Goal: Information Seeking & Learning: Learn about a topic

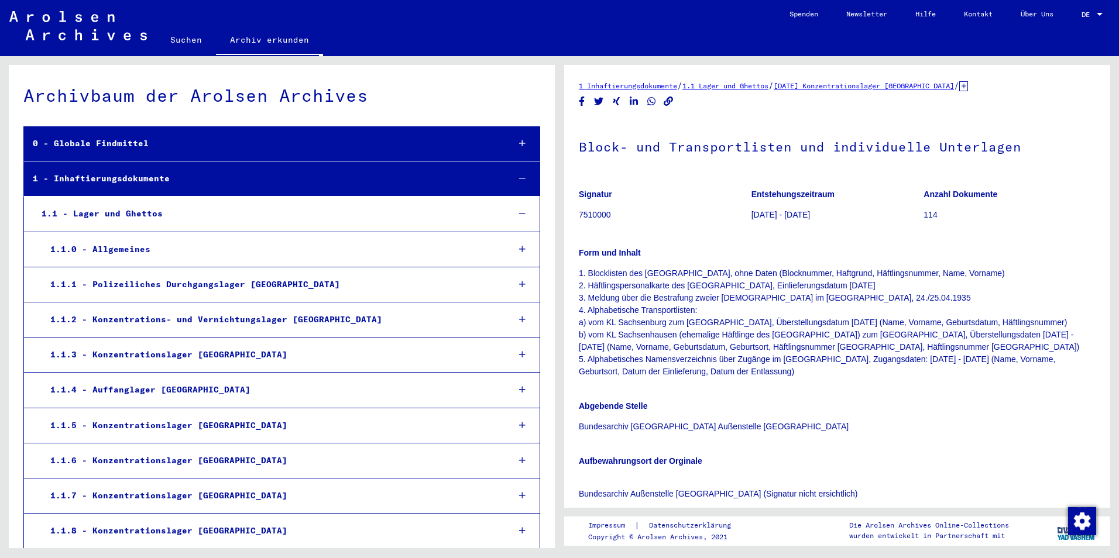
scroll to position [2096, 0]
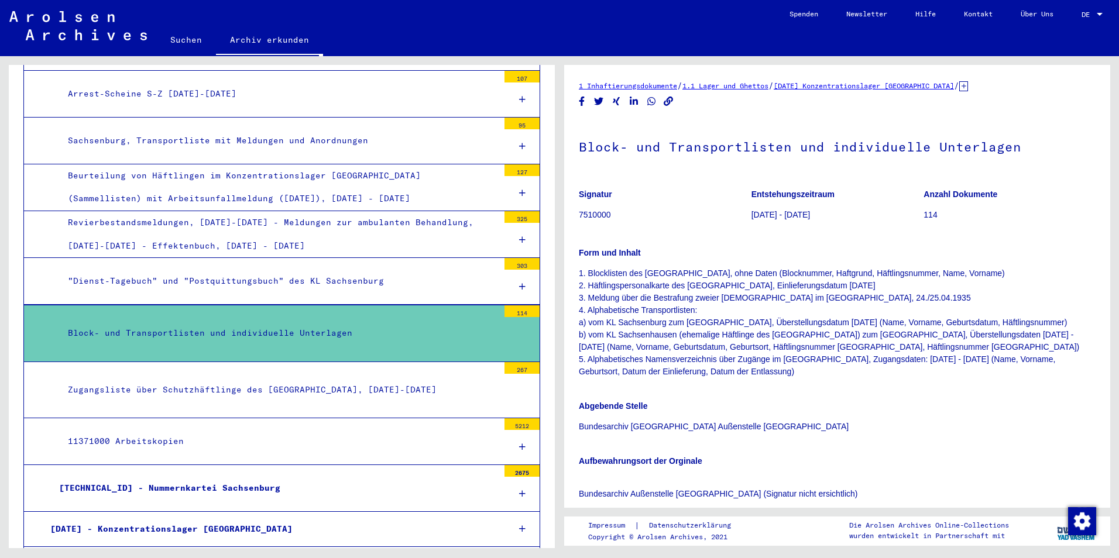
click at [1016, 438] on div "Signatur 7510000 Entstehungszeitraum [DATE] - [DATE] Anzahl Dokumente 114 Form …" at bounding box center [837, 370] width 517 height 381
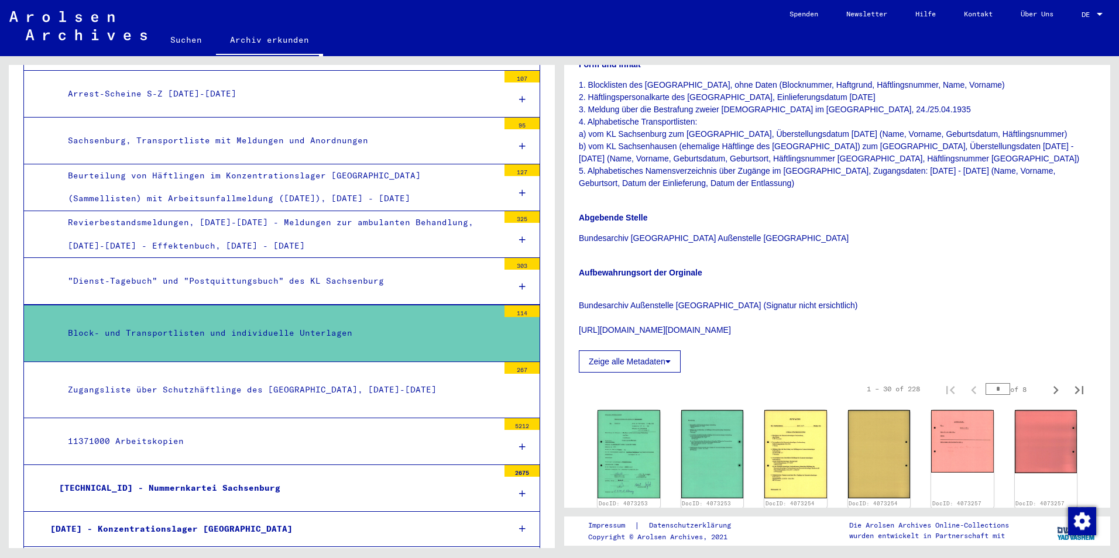
scroll to position [325, 0]
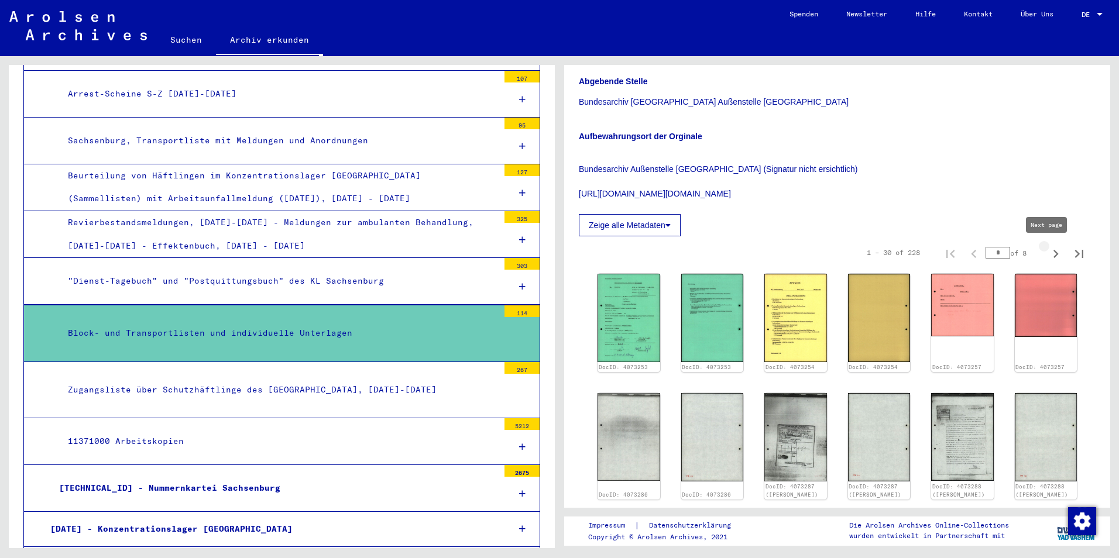
click at [1047, 253] on icon "Next page" at bounding box center [1055, 254] width 16 height 16
type input "*"
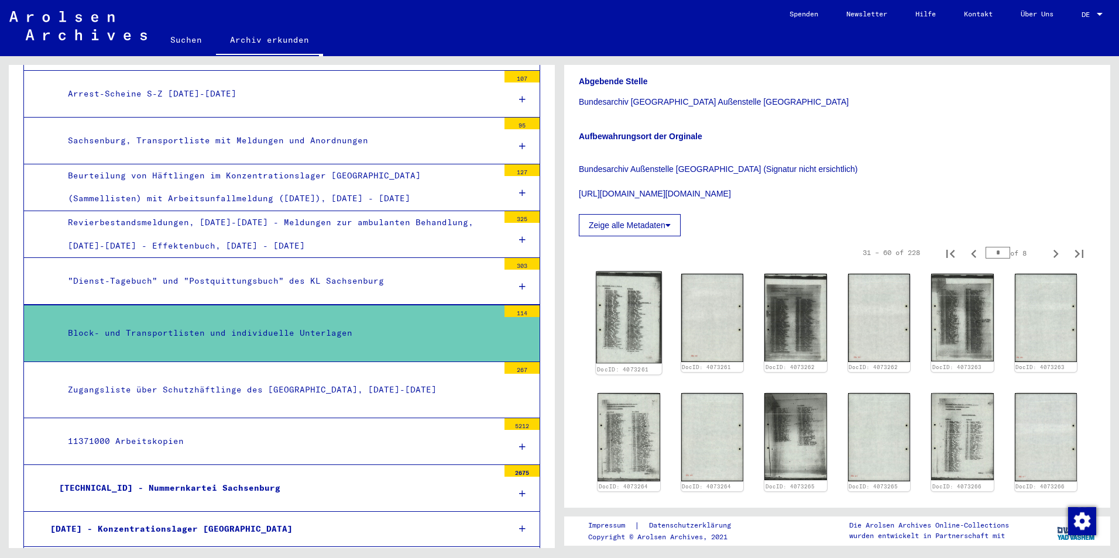
click at [628, 326] on img at bounding box center [629, 317] width 66 height 92
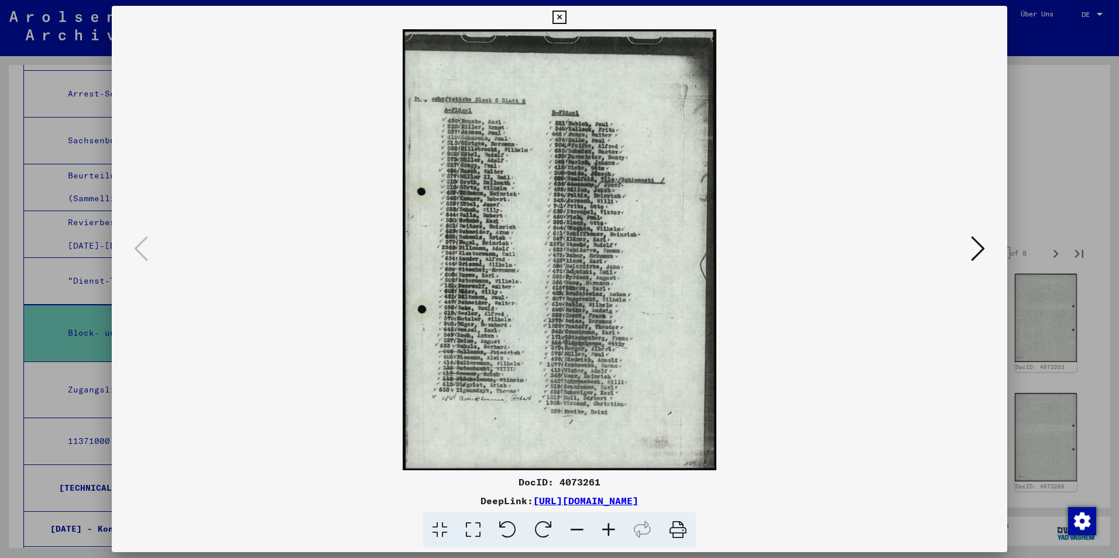
click at [974, 250] on icon at bounding box center [978, 249] width 14 height 28
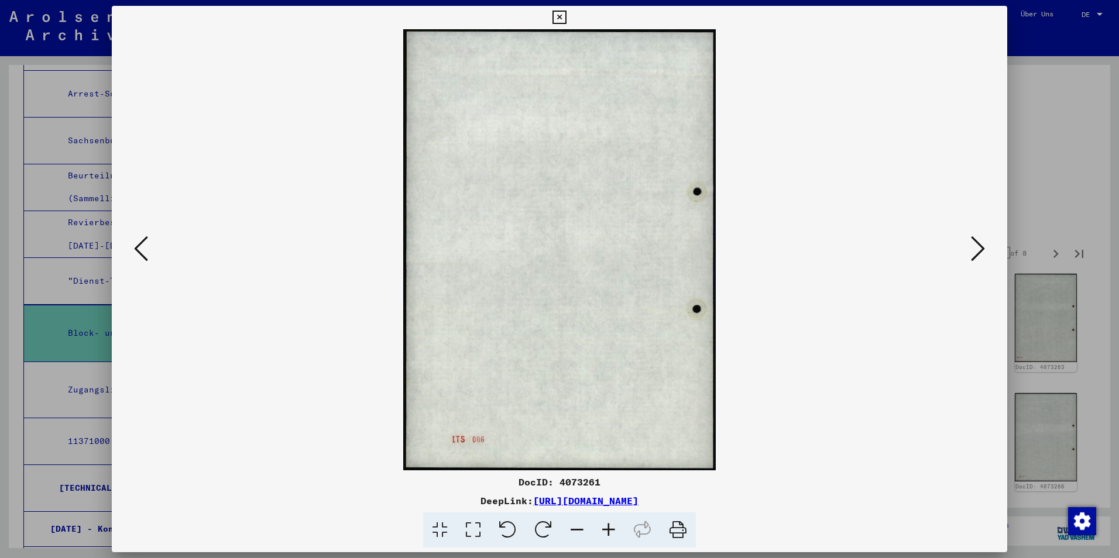
click at [974, 250] on icon at bounding box center [978, 249] width 14 height 28
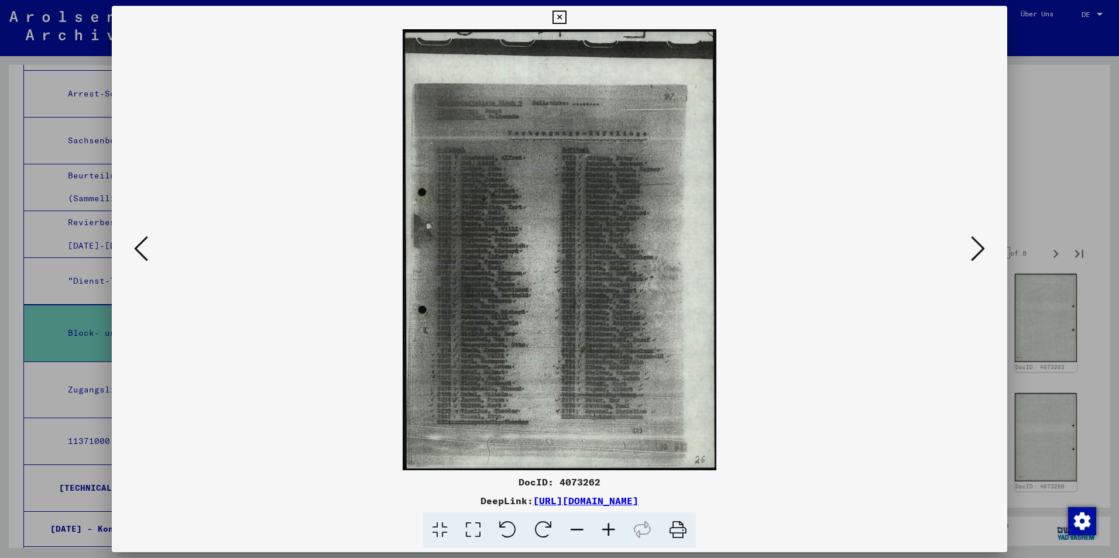
click at [974, 250] on icon at bounding box center [978, 249] width 14 height 28
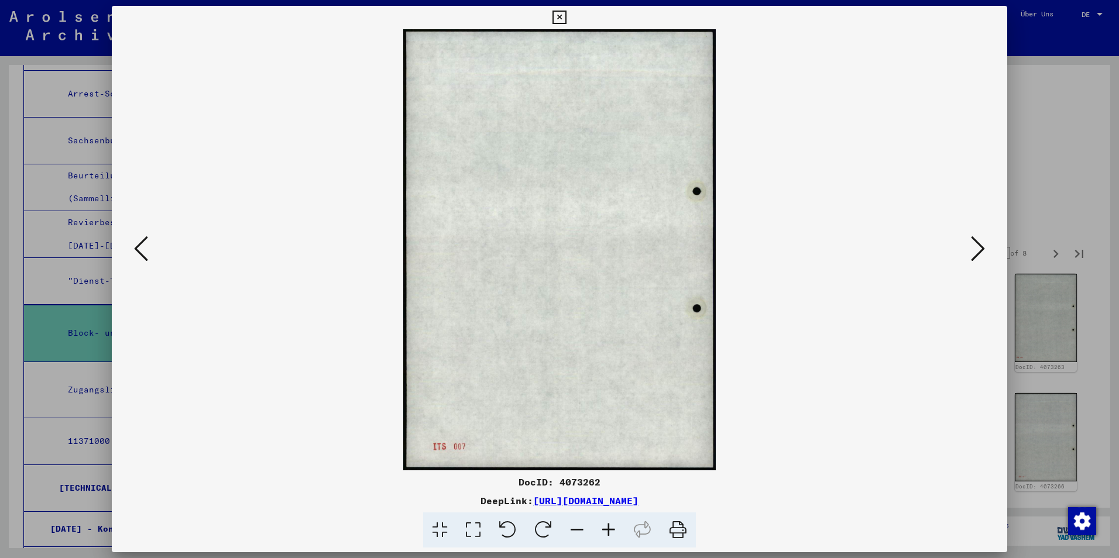
click at [974, 250] on icon at bounding box center [978, 249] width 14 height 28
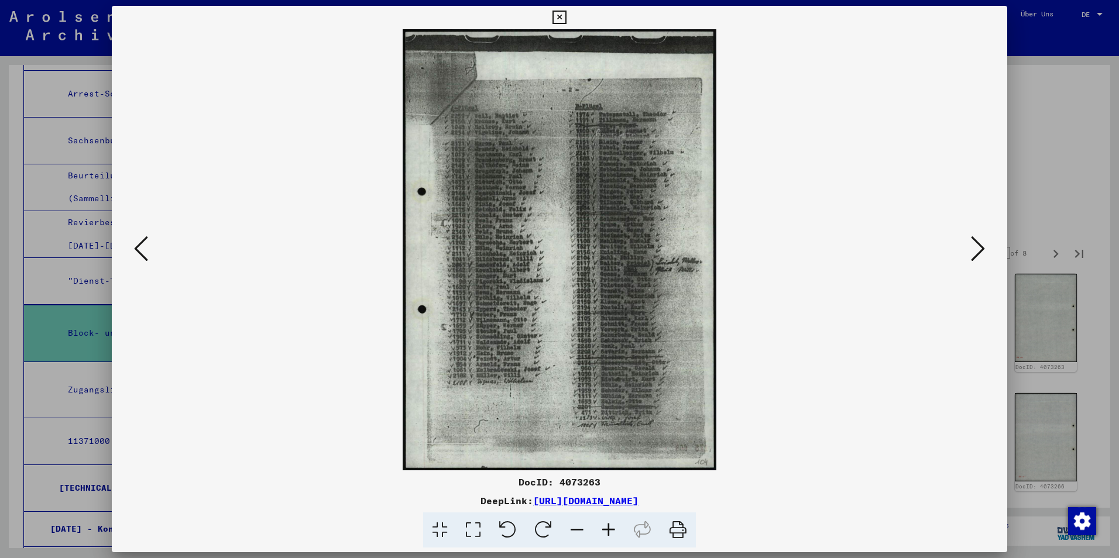
click at [974, 250] on icon at bounding box center [978, 249] width 14 height 28
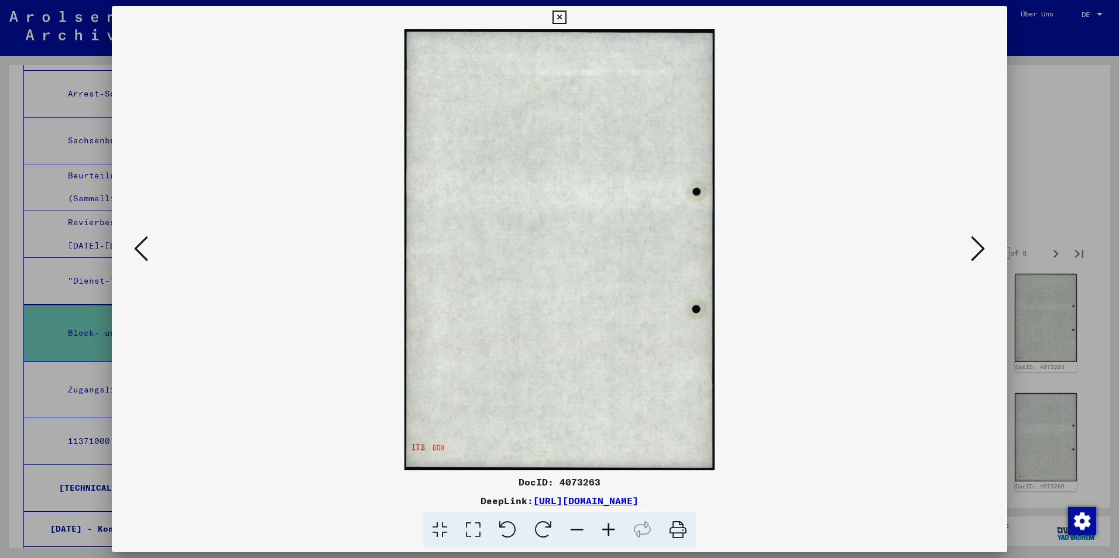
click at [974, 250] on icon at bounding box center [978, 249] width 14 height 28
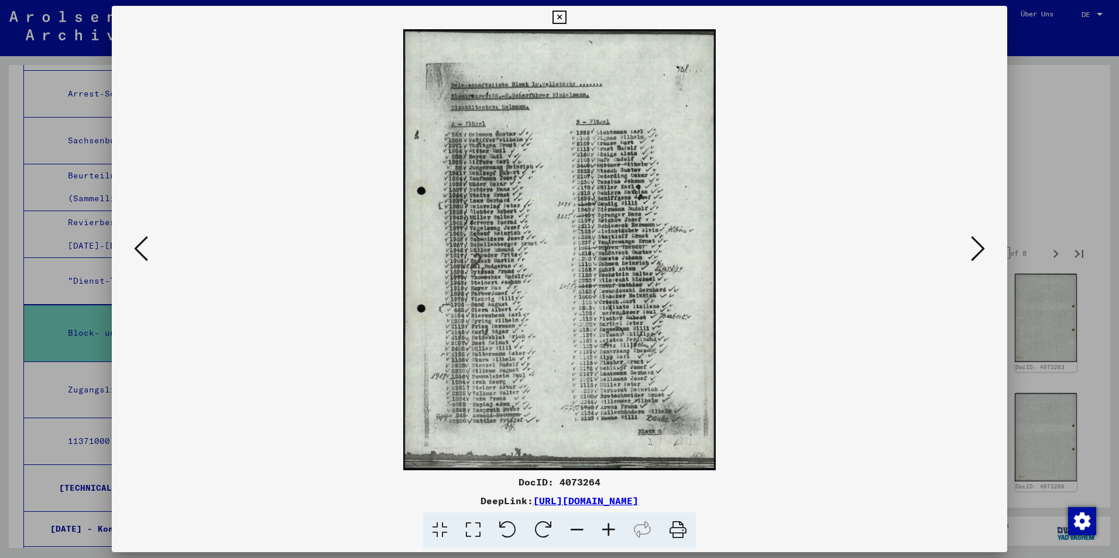
click at [974, 250] on icon at bounding box center [978, 249] width 14 height 28
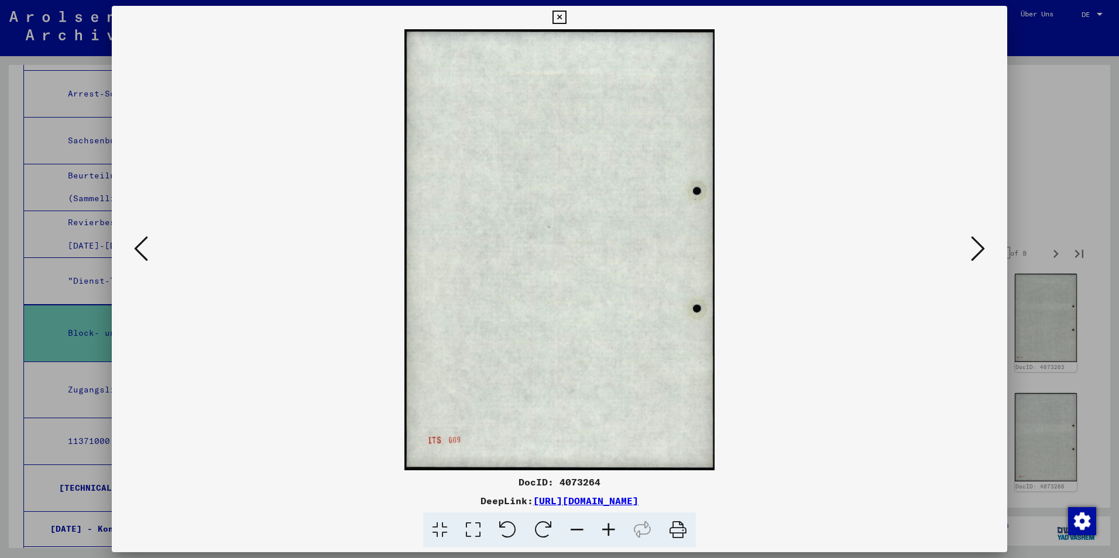
click at [974, 250] on icon at bounding box center [978, 249] width 14 height 28
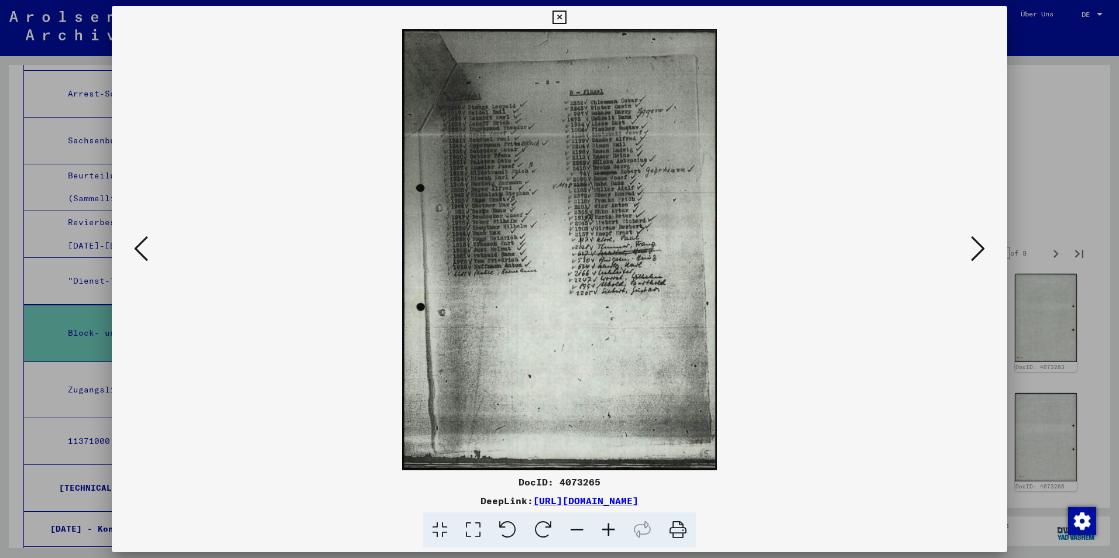
click at [974, 250] on icon at bounding box center [978, 249] width 14 height 28
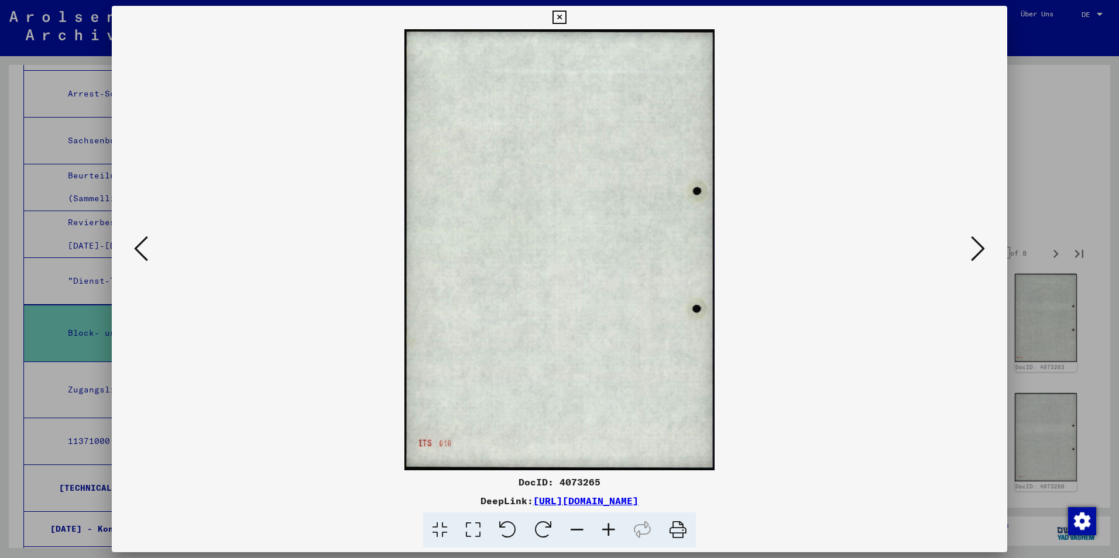
click at [974, 250] on icon at bounding box center [978, 249] width 14 height 28
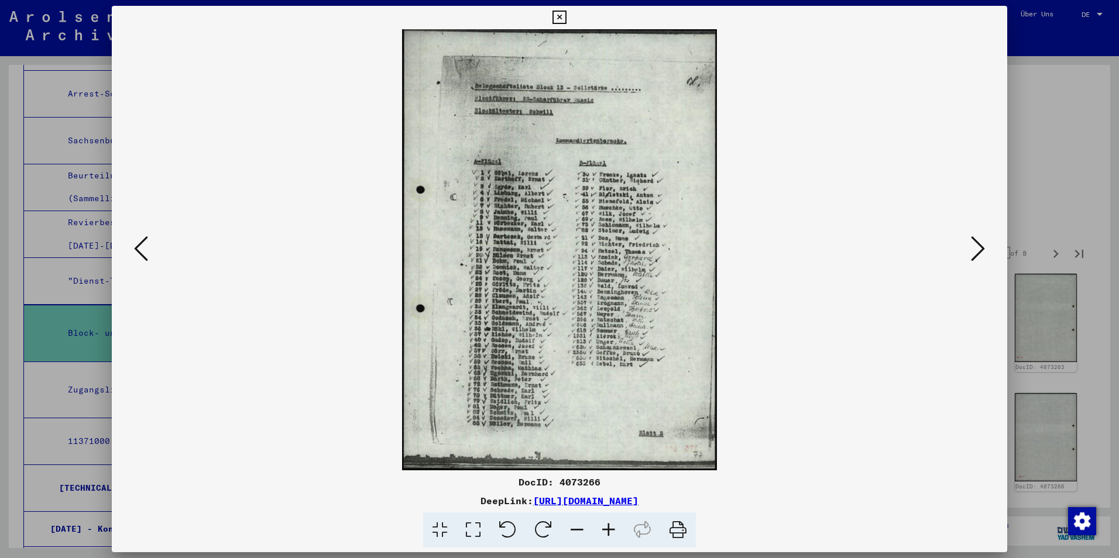
click at [974, 250] on icon at bounding box center [978, 249] width 14 height 28
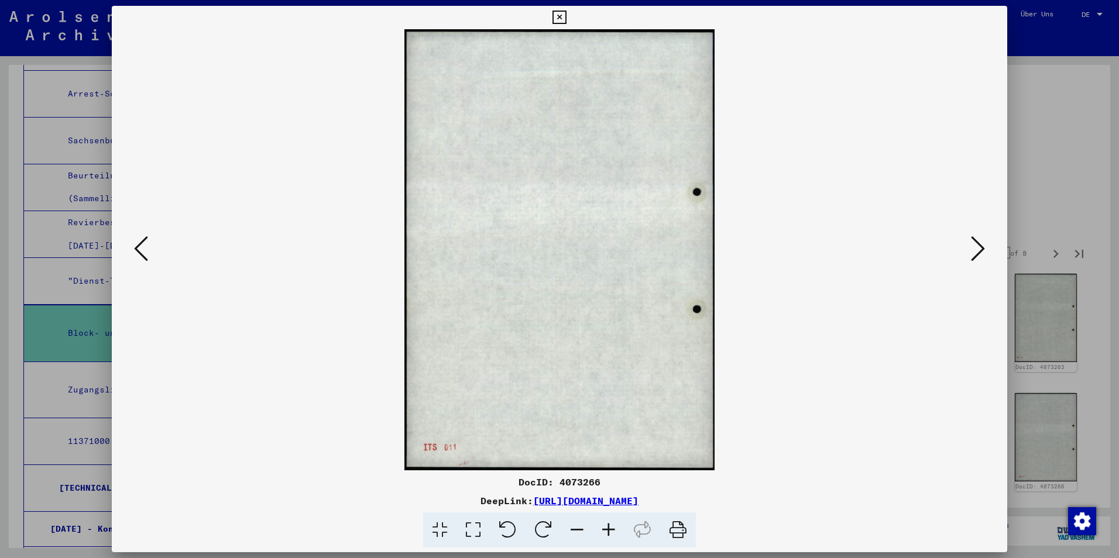
click at [974, 250] on icon at bounding box center [978, 249] width 14 height 28
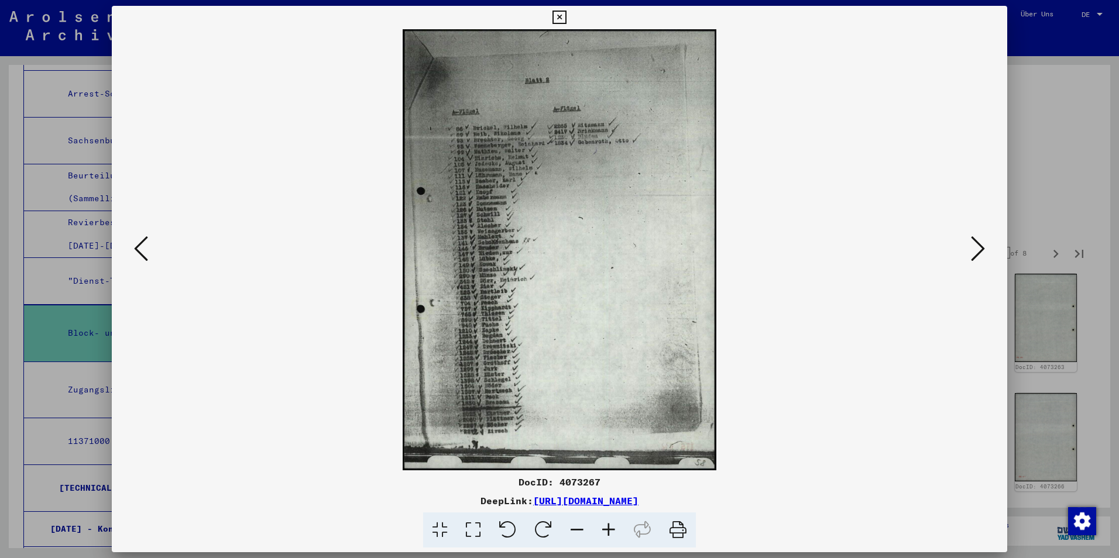
click at [974, 250] on icon at bounding box center [978, 249] width 14 height 28
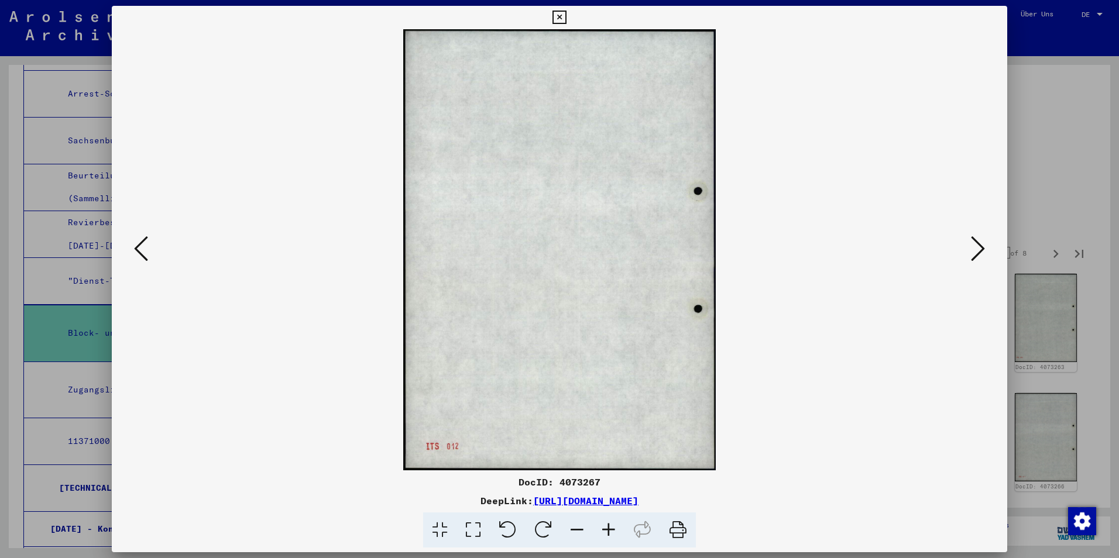
click at [974, 250] on icon at bounding box center [978, 249] width 14 height 28
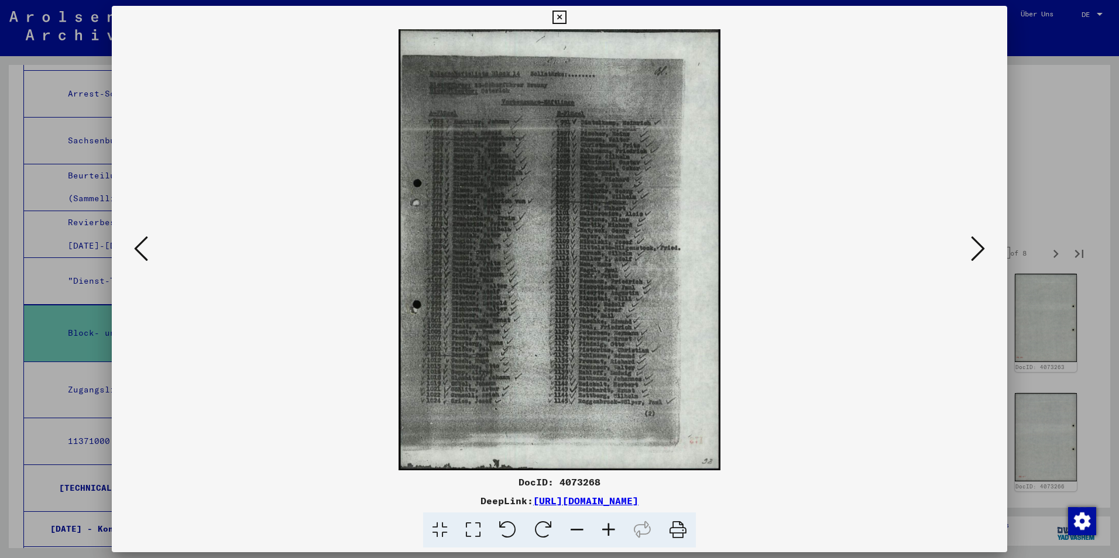
click at [974, 250] on icon at bounding box center [978, 249] width 14 height 28
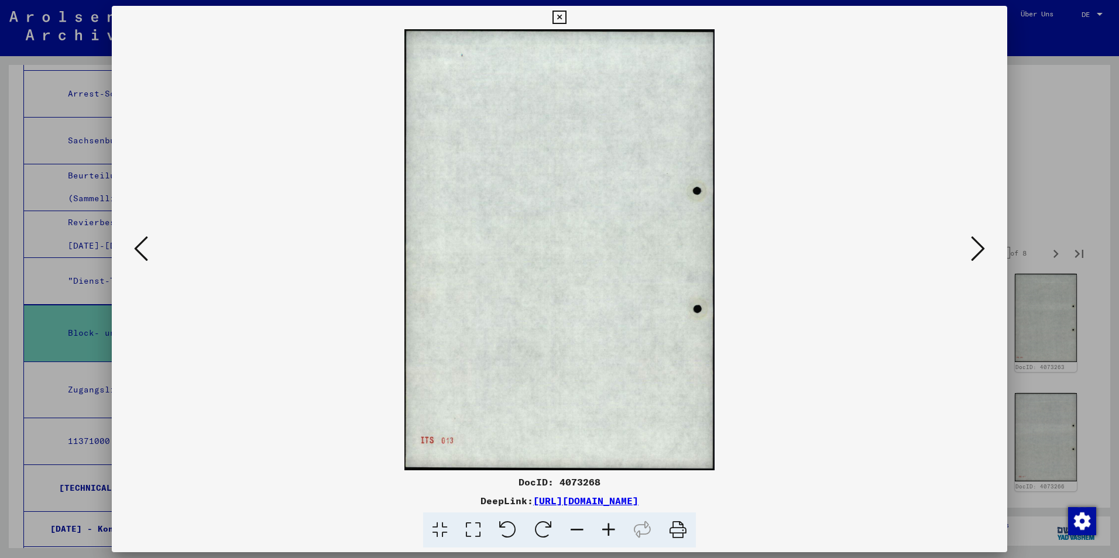
click at [974, 250] on icon at bounding box center [978, 249] width 14 height 28
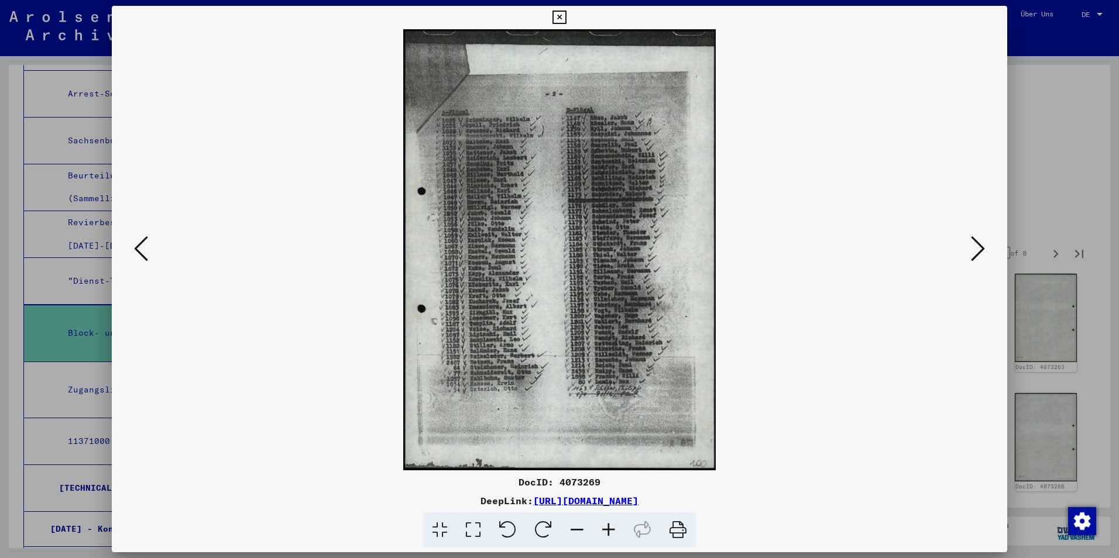
click at [152, 249] on img at bounding box center [560, 249] width 816 height 441
click at [141, 249] on icon at bounding box center [141, 249] width 14 height 28
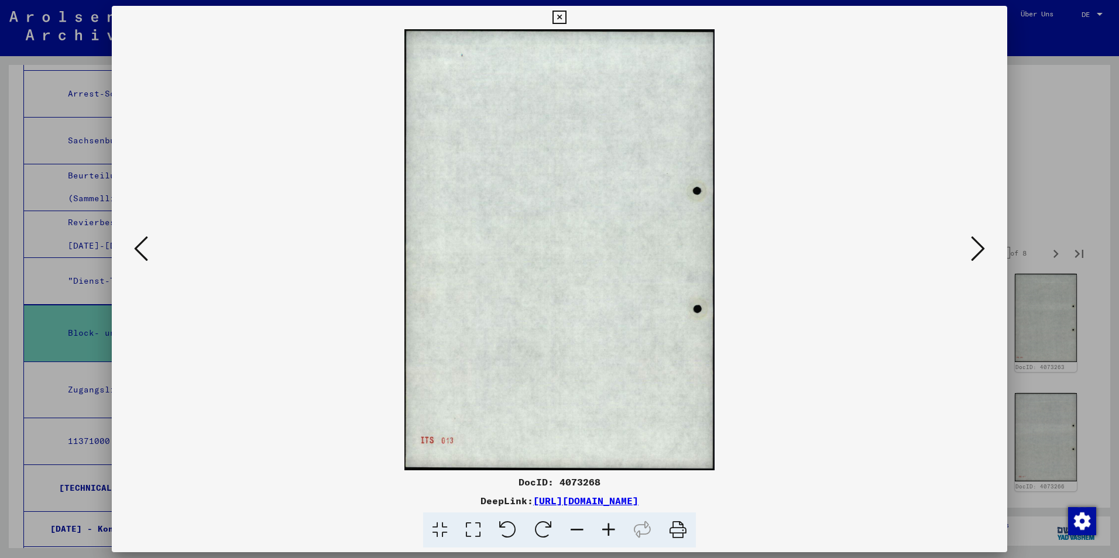
click at [141, 249] on icon at bounding box center [141, 249] width 14 height 28
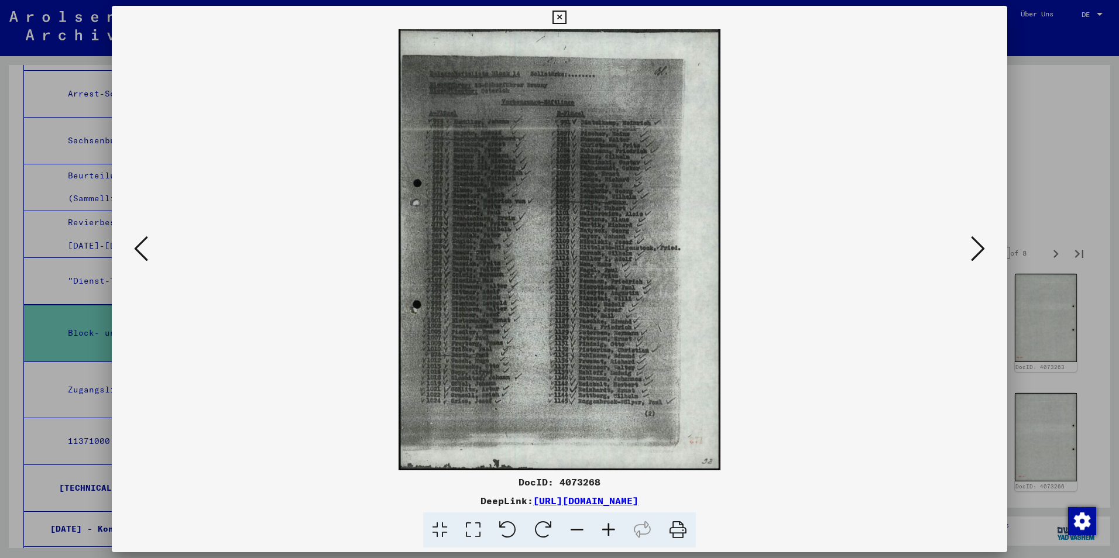
click at [610, 529] on icon at bounding box center [609, 531] width 32 height 36
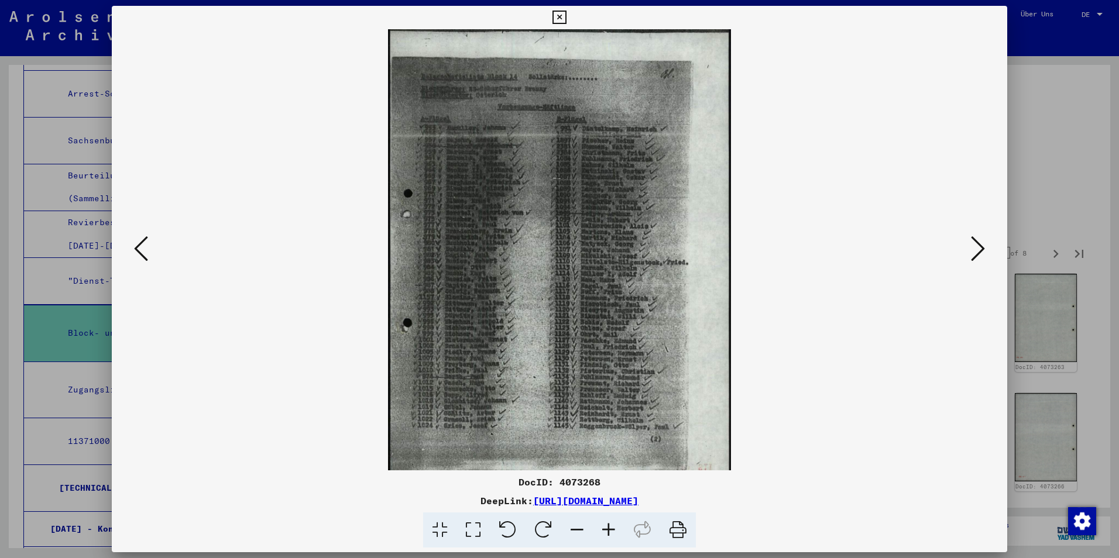
click at [610, 529] on icon at bounding box center [609, 531] width 32 height 36
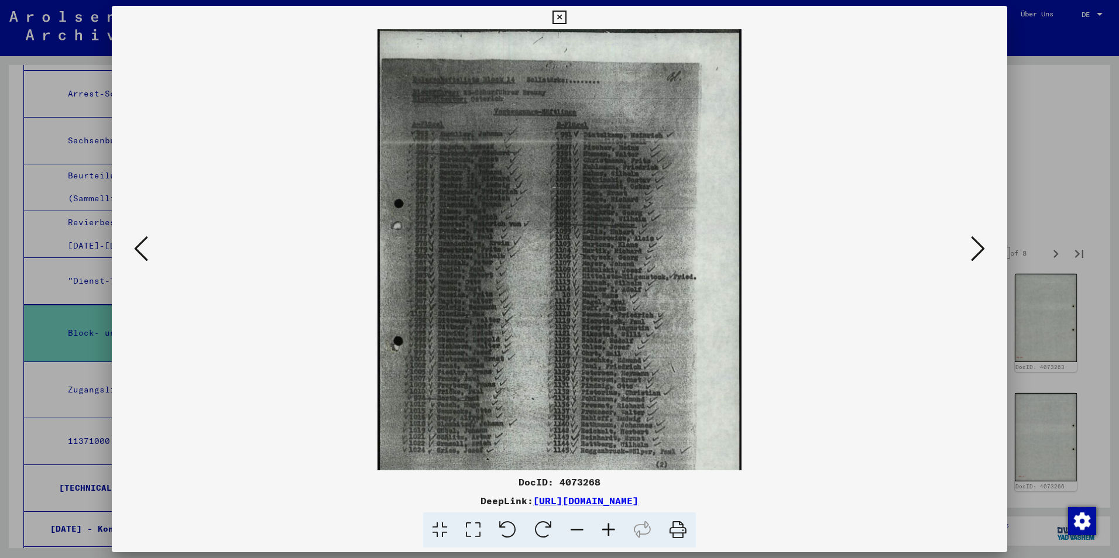
click at [610, 529] on icon at bounding box center [609, 531] width 32 height 36
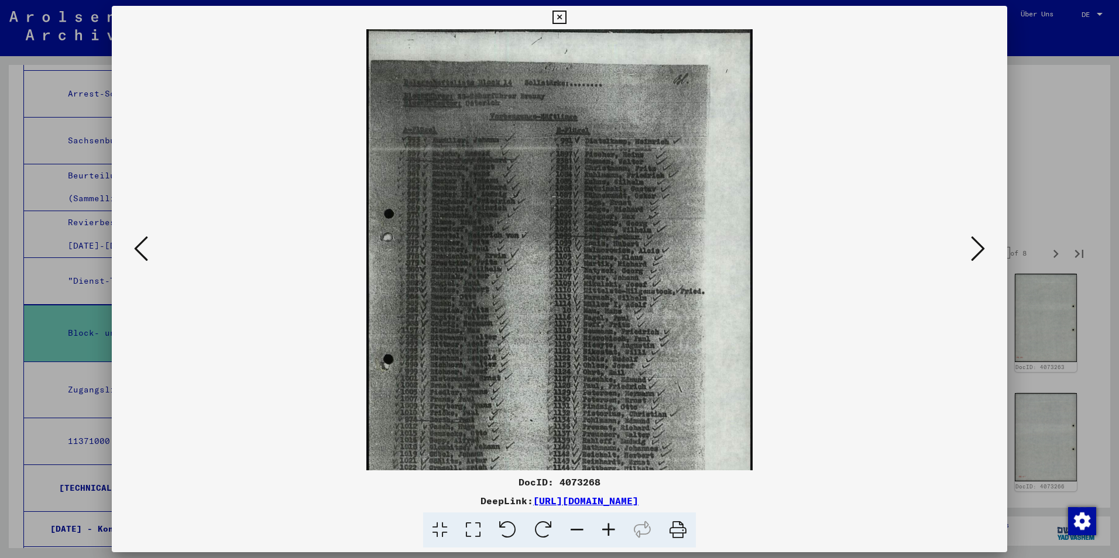
click at [610, 529] on icon at bounding box center [609, 531] width 32 height 36
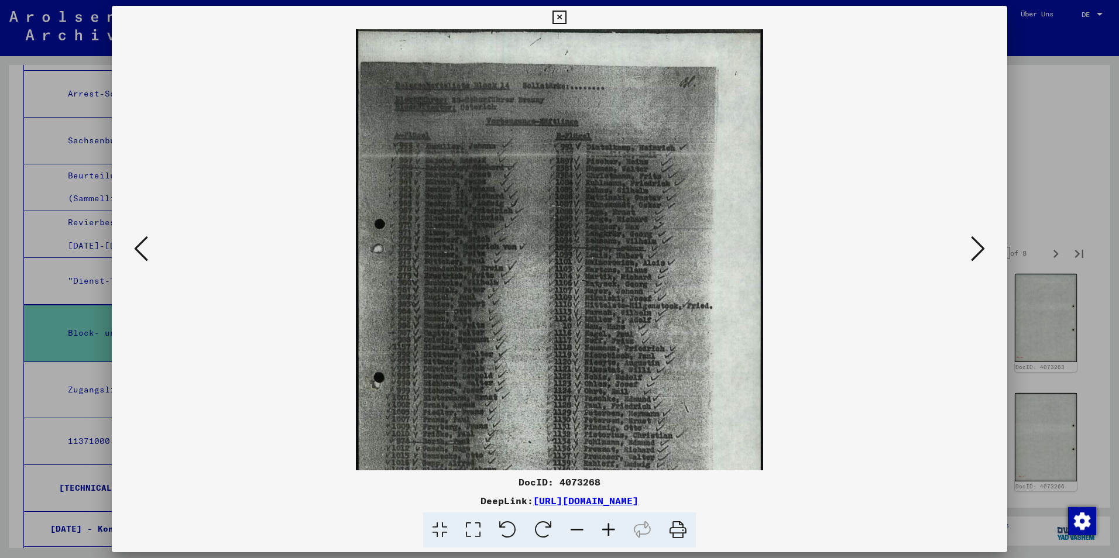
click at [610, 529] on icon at bounding box center [609, 531] width 32 height 36
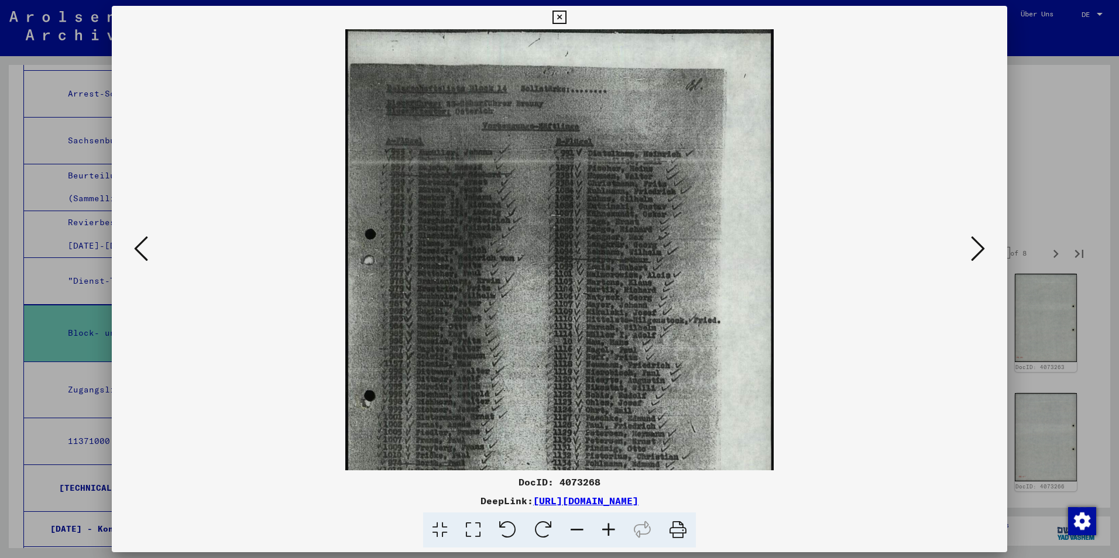
click at [610, 529] on icon at bounding box center [609, 531] width 32 height 36
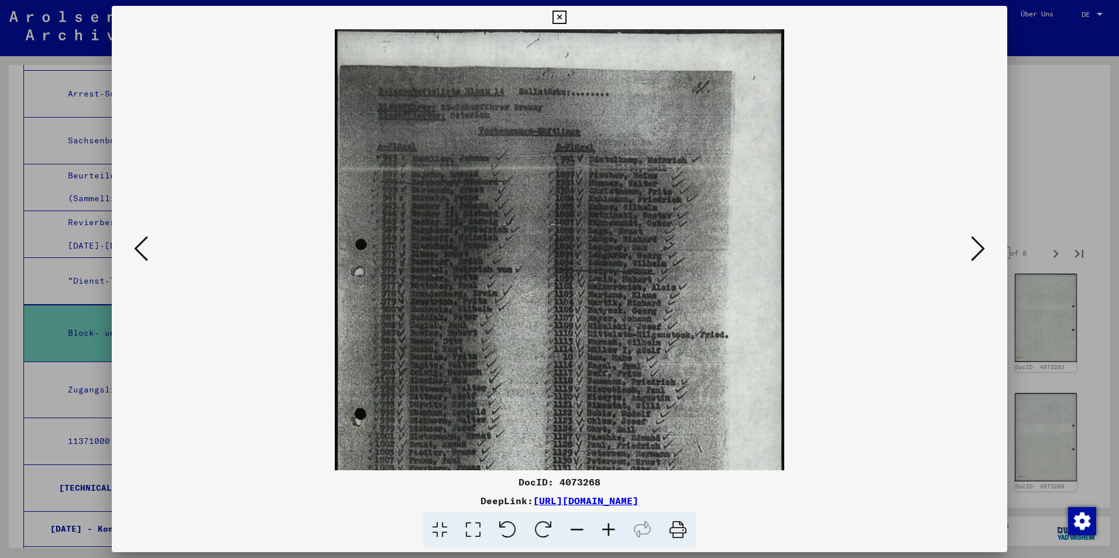
click at [610, 529] on icon at bounding box center [609, 531] width 32 height 36
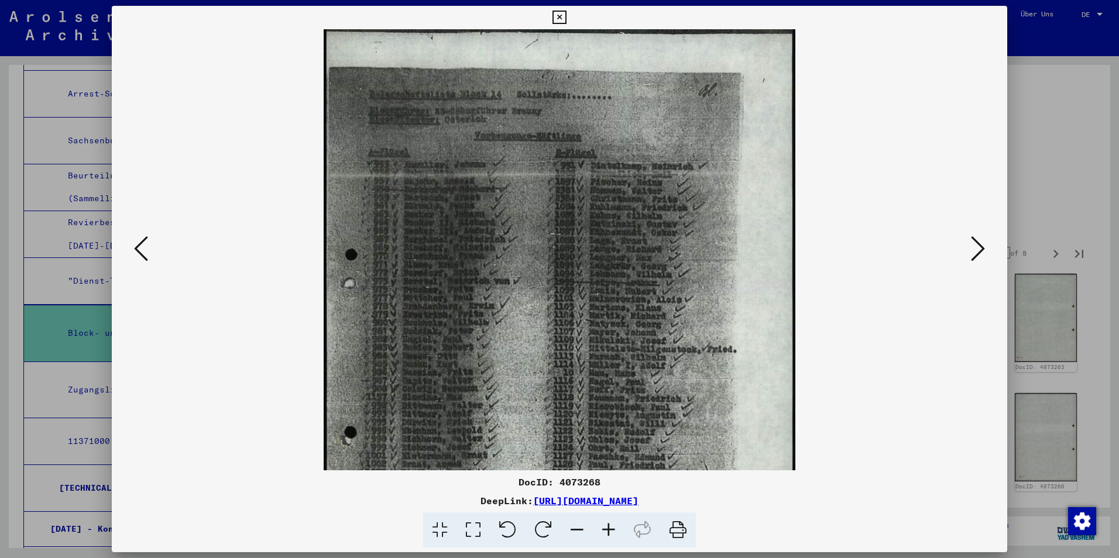
click at [610, 529] on icon at bounding box center [609, 531] width 32 height 36
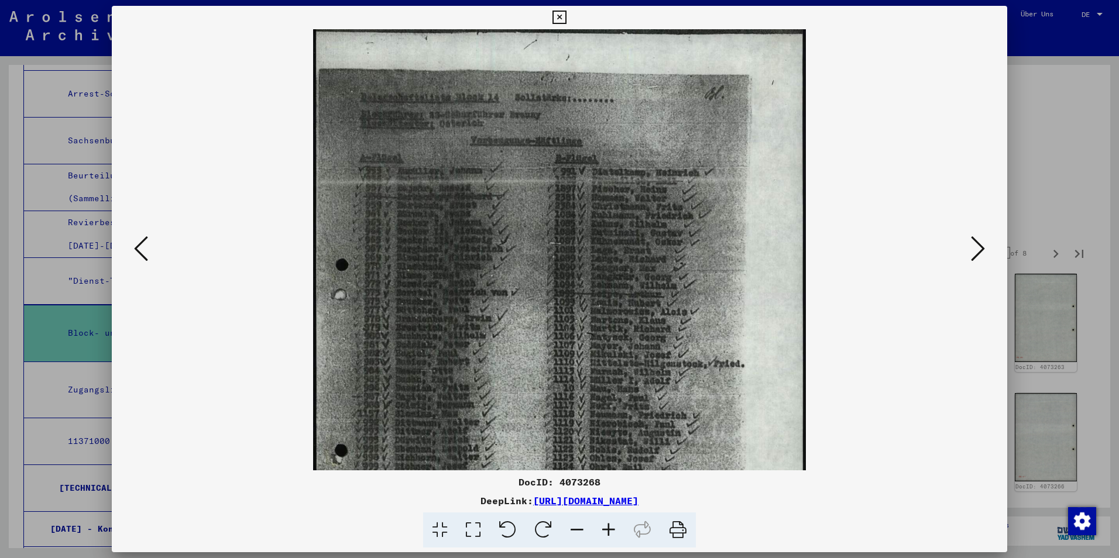
click at [610, 529] on icon at bounding box center [609, 531] width 32 height 36
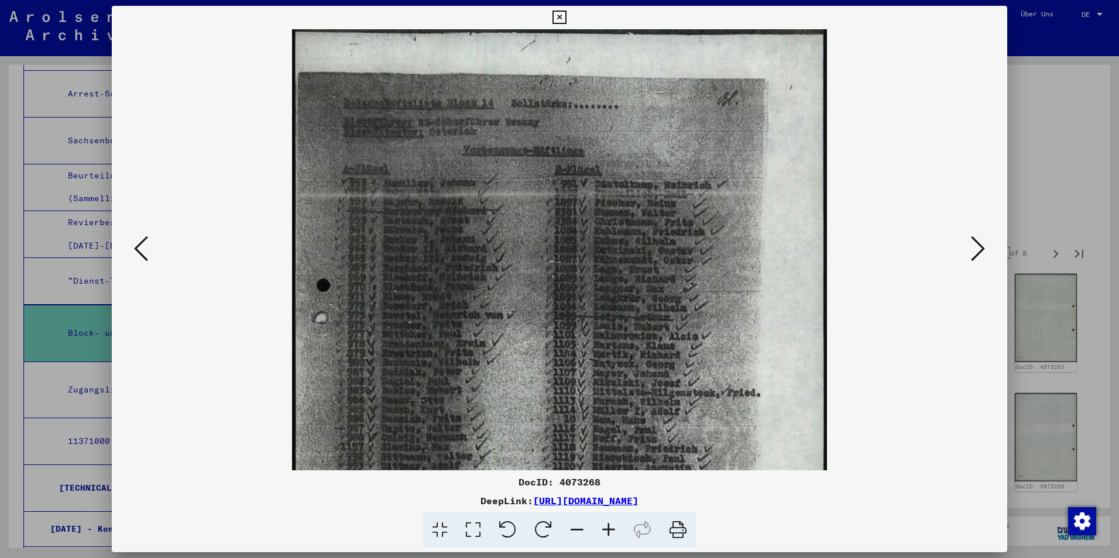
click at [610, 529] on icon at bounding box center [609, 531] width 32 height 36
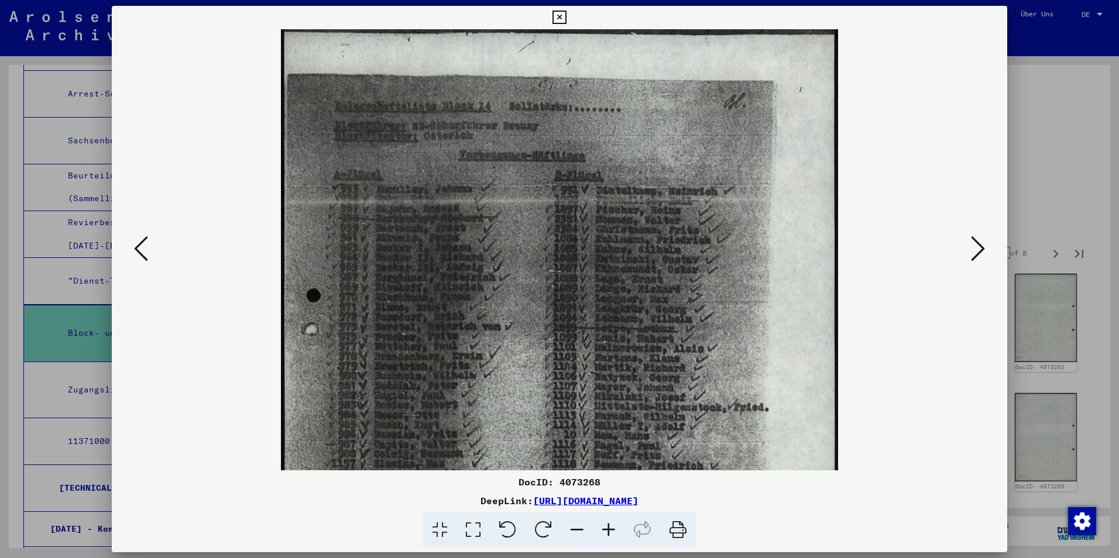
click at [610, 529] on icon at bounding box center [609, 531] width 32 height 36
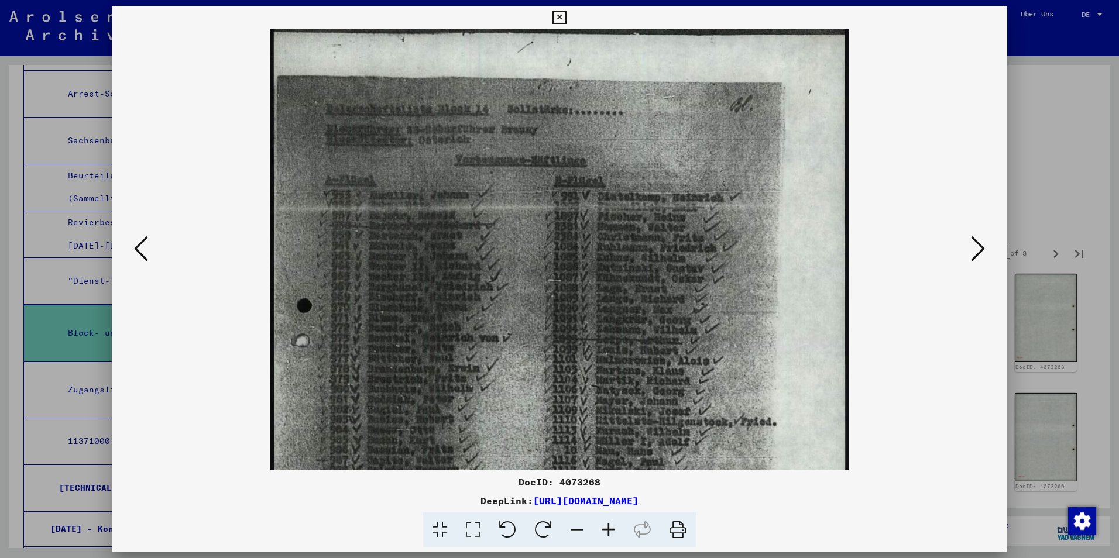
click at [610, 529] on icon at bounding box center [609, 531] width 32 height 36
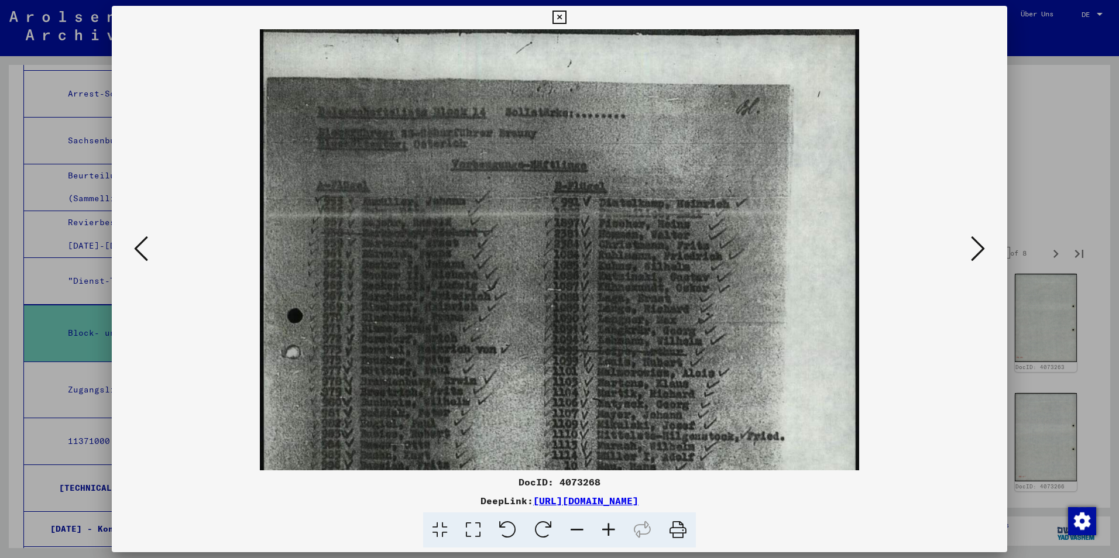
click at [610, 529] on icon at bounding box center [609, 531] width 32 height 36
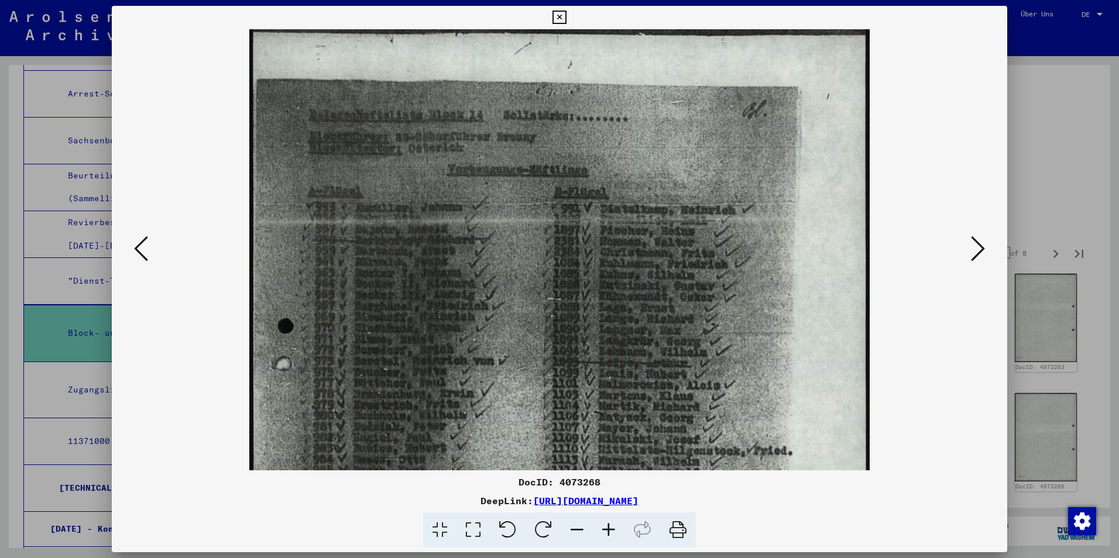
click at [610, 529] on icon at bounding box center [609, 531] width 32 height 36
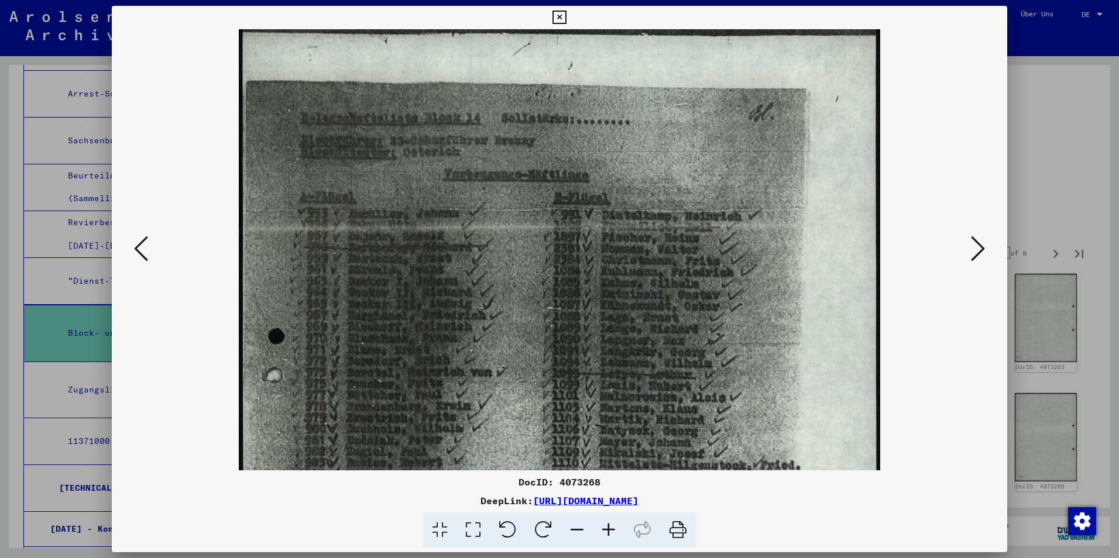
click at [610, 529] on icon at bounding box center [609, 531] width 32 height 36
click at [972, 251] on icon at bounding box center [978, 249] width 14 height 28
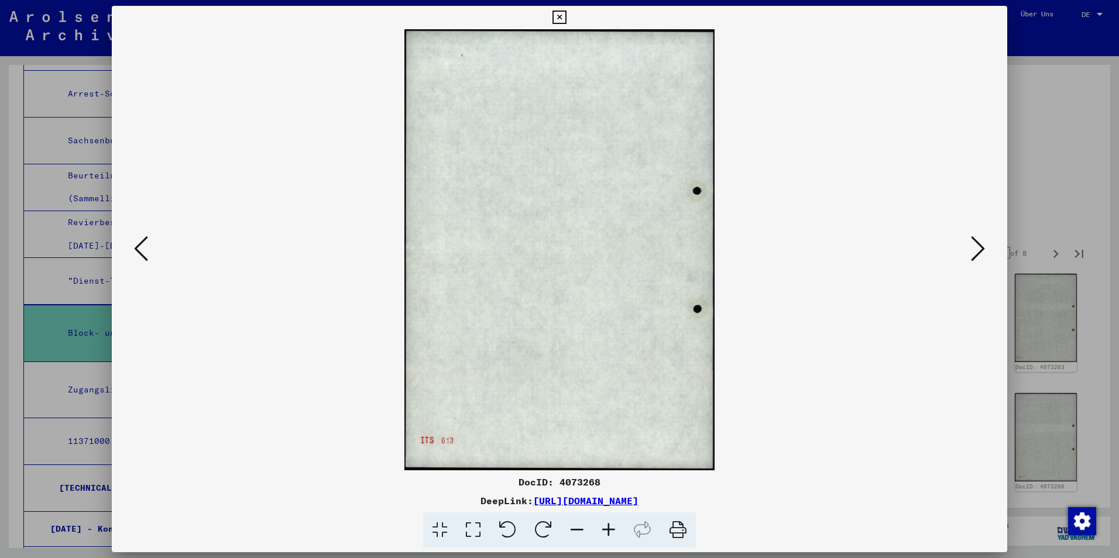
click at [972, 251] on icon at bounding box center [978, 249] width 14 height 28
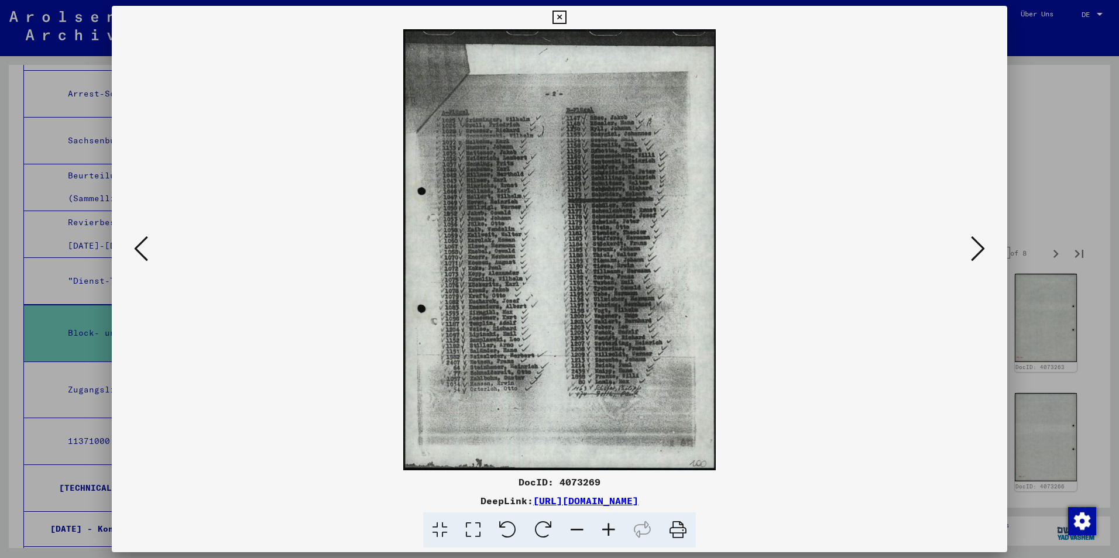
click at [615, 532] on icon at bounding box center [609, 531] width 32 height 36
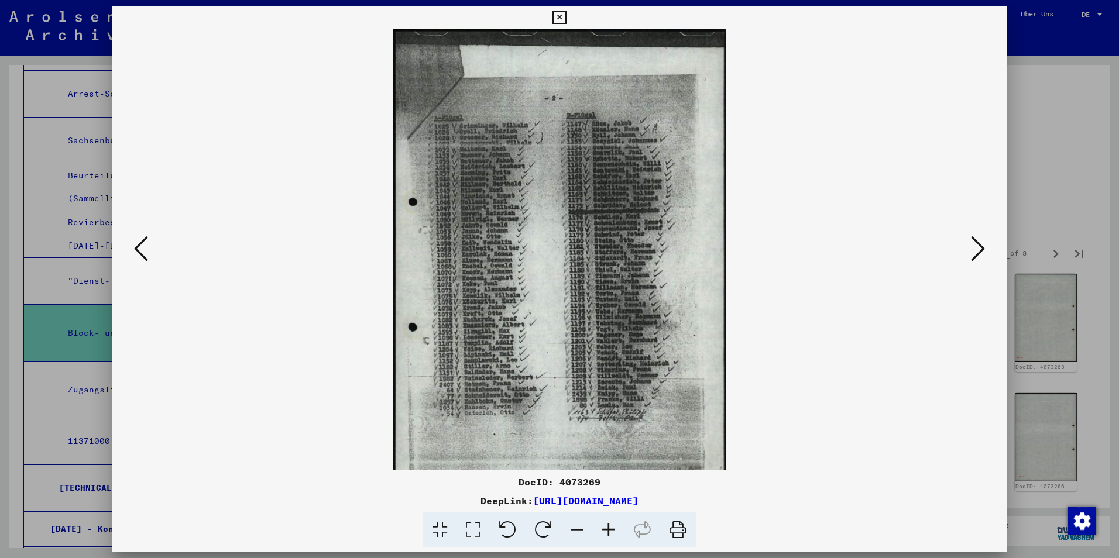
click at [615, 532] on icon at bounding box center [609, 531] width 32 height 36
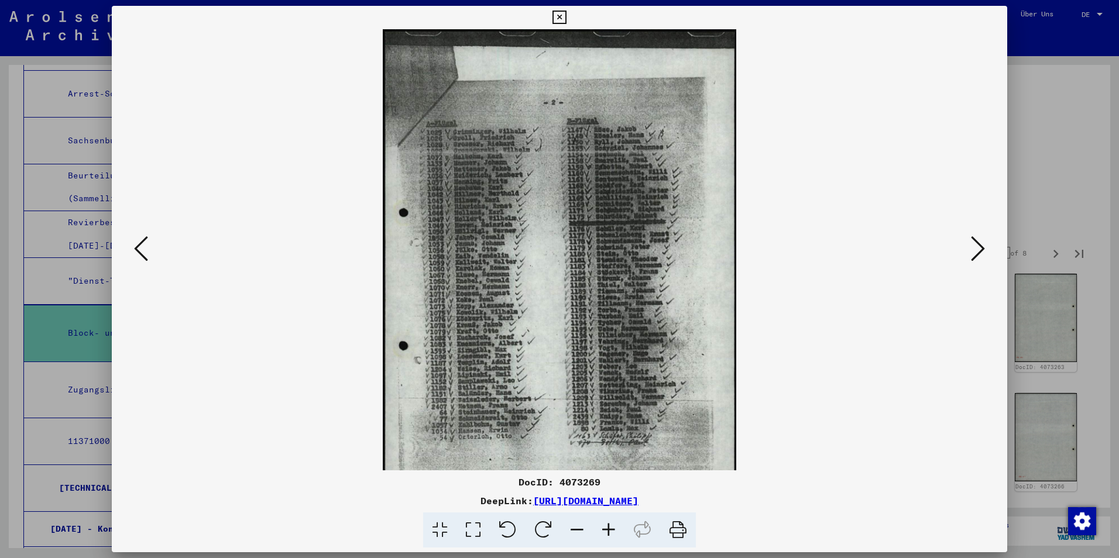
click at [615, 532] on icon at bounding box center [609, 531] width 32 height 36
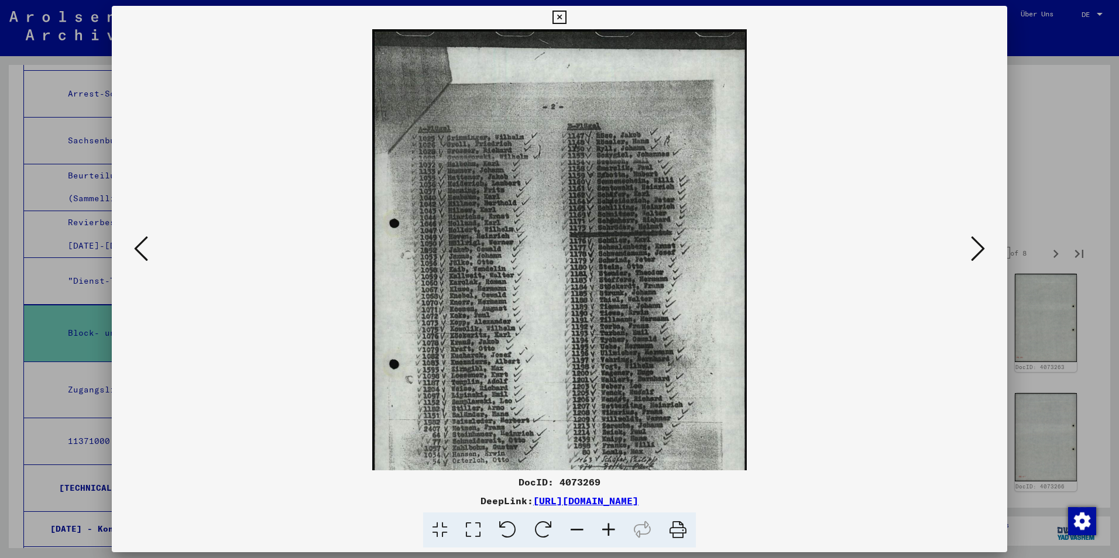
click at [615, 532] on icon at bounding box center [609, 531] width 32 height 36
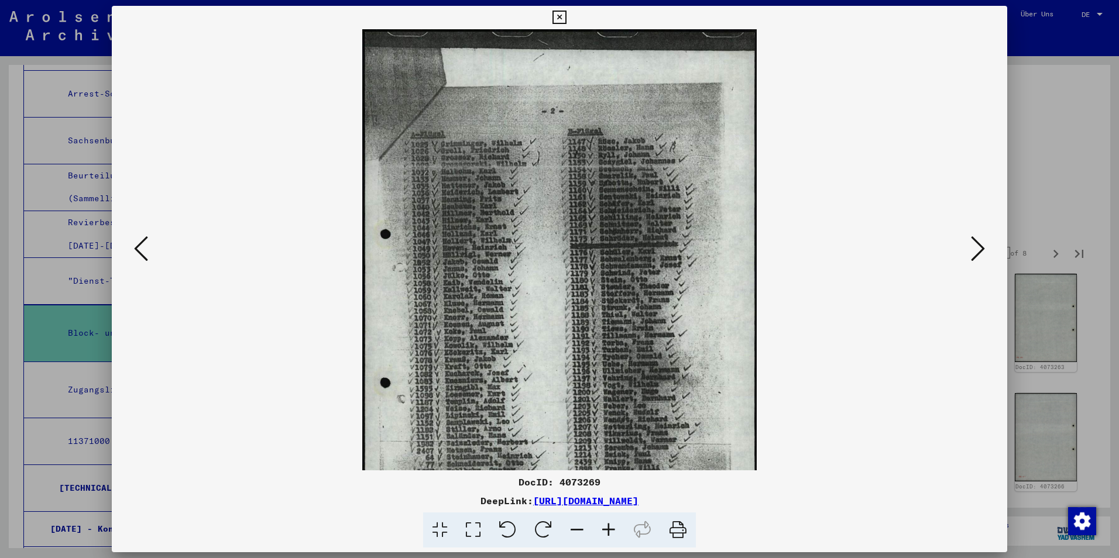
click at [615, 532] on icon at bounding box center [609, 531] width 32 height 36
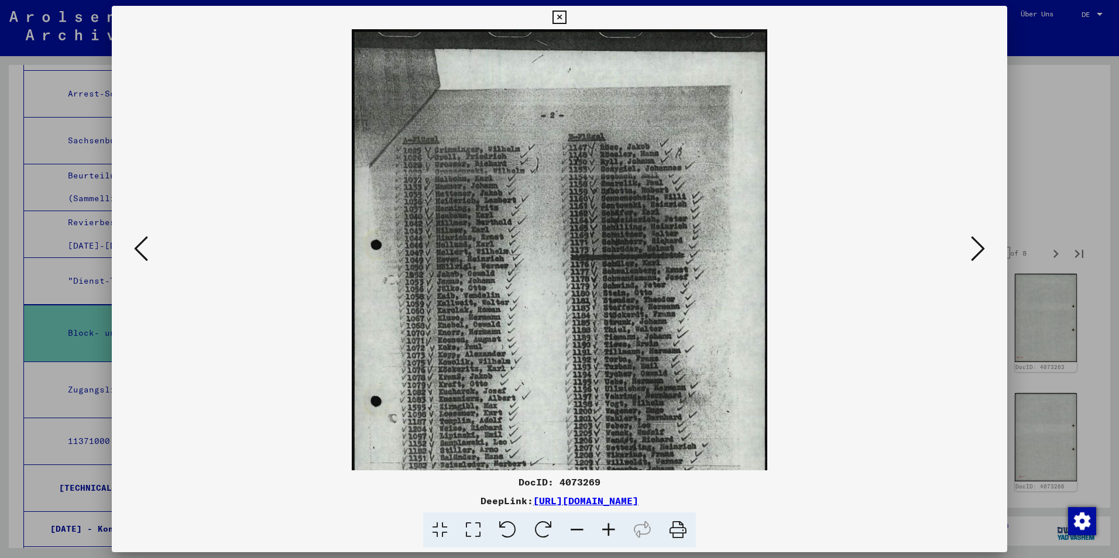
click at [615, 532] on icon at bounding box center [609, 531] width 32 height 36
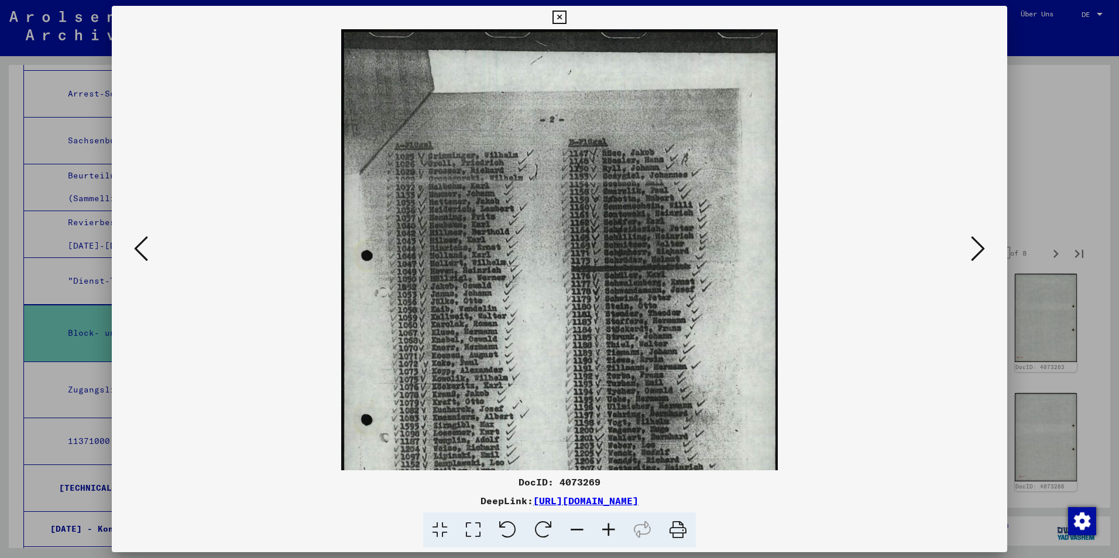
click at [615, 532] on icon at bounding box center [609, 531] width 32 height 36
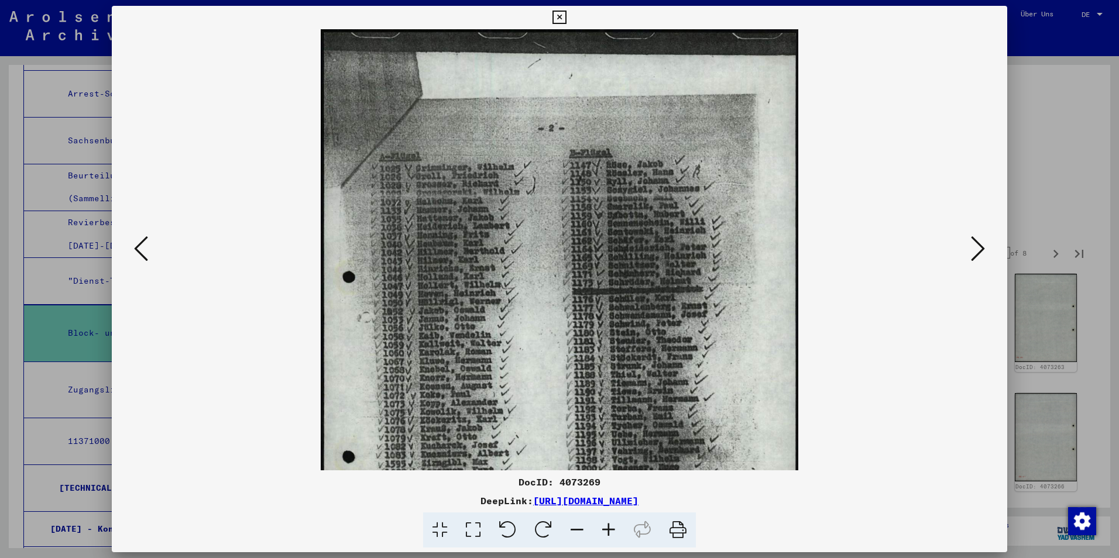
click at [615, 532] on icon at bounding box center [609, 531] width 32 height 36
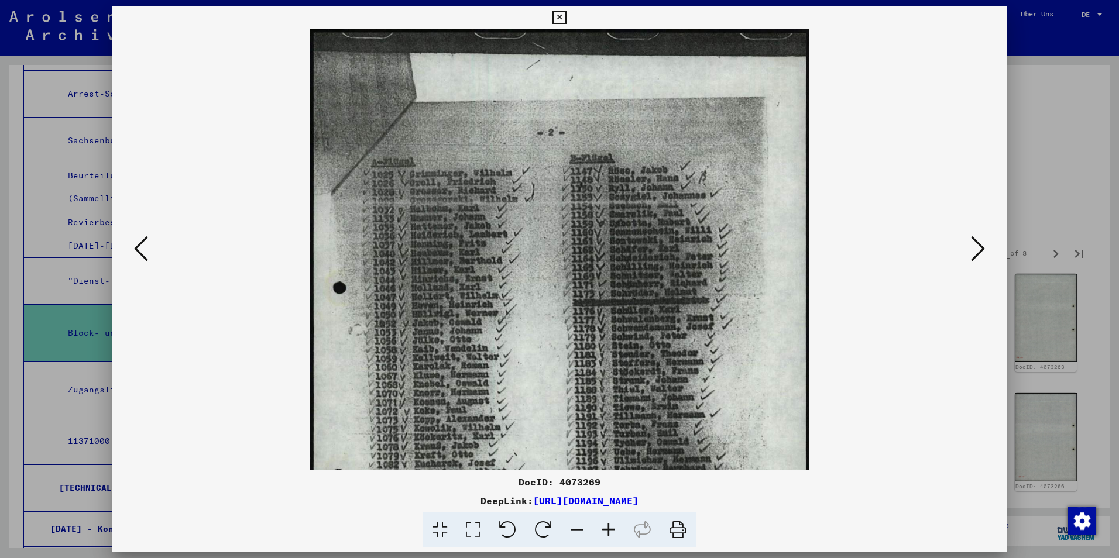
click at [615, 532] on icon at bounding box center [609, 531] width 32 height 36
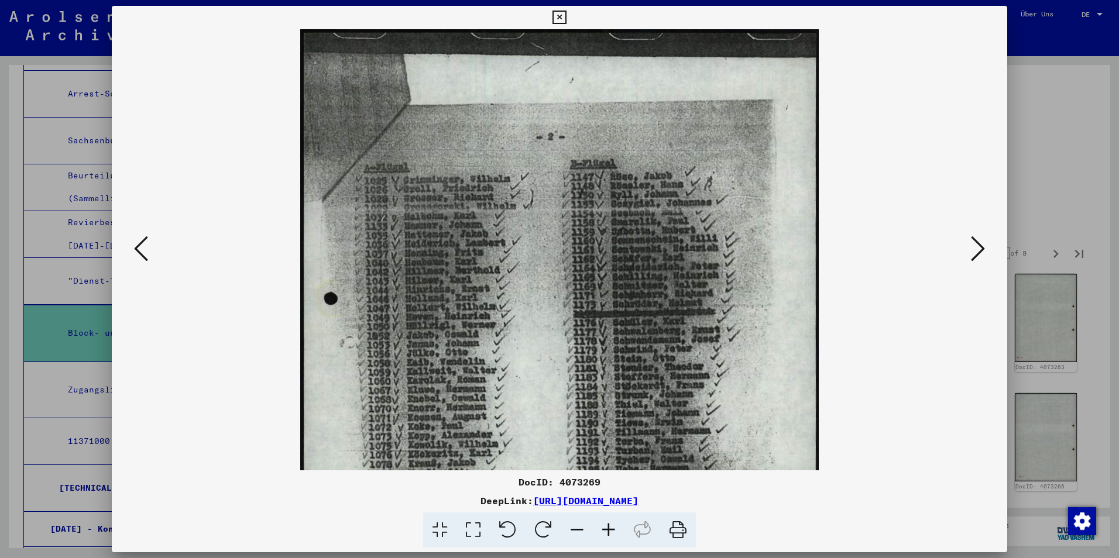
click at [615, 532] on icon at bounding box center [609, 531] width 32 height 36
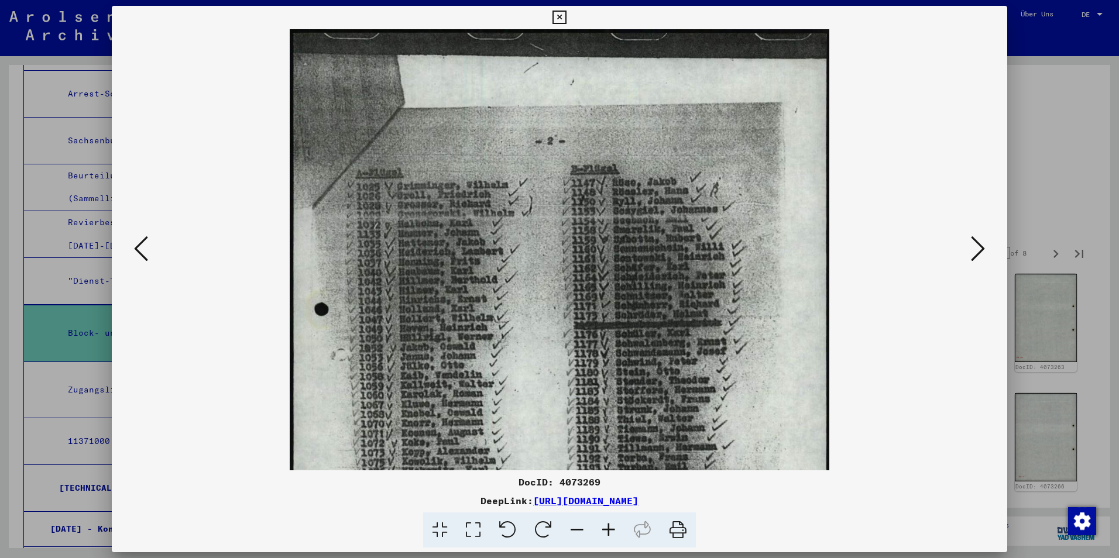
click at [615, 532] on icon at bounding box center [609, 531] width 32 height 36
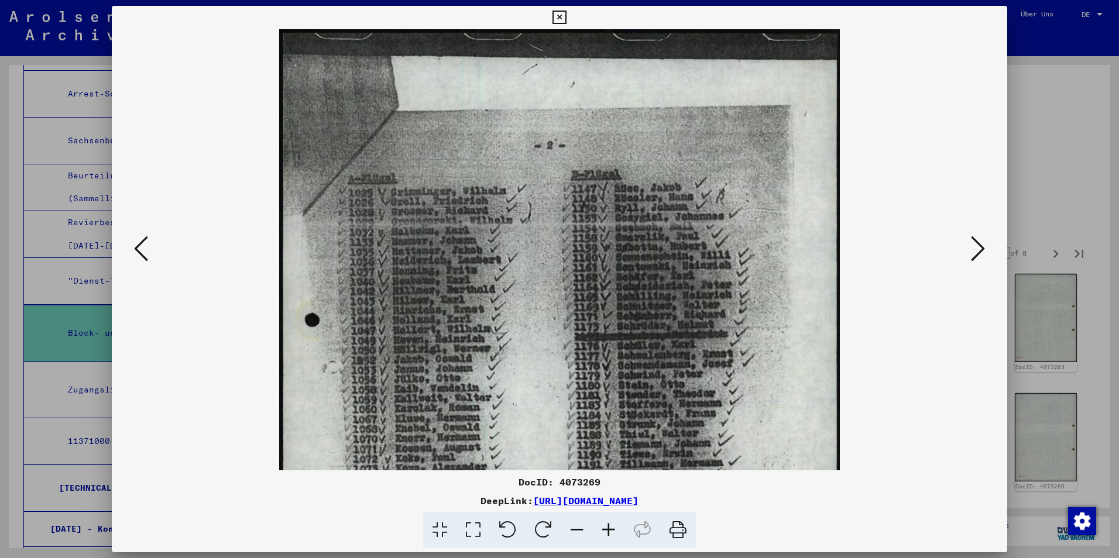
click at [615, 532] on icon at bounding box center [609, 531] width 32 height 36
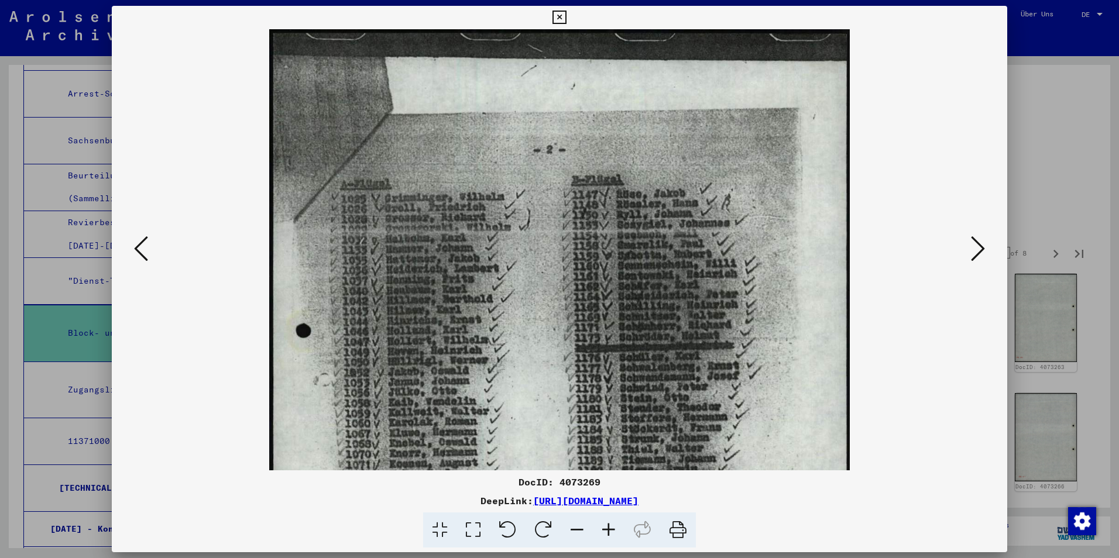
click at [615, 532] on icon at bounding box center [609, 531] width 32 height 36
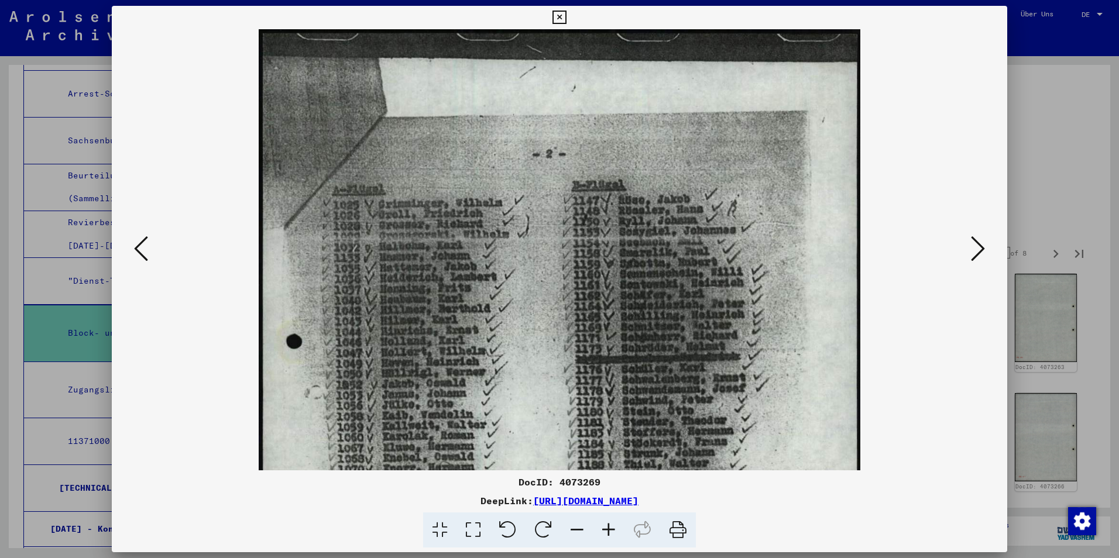
click at [615, 532] on icon at bounding box center [609, 531] width 32 height 36
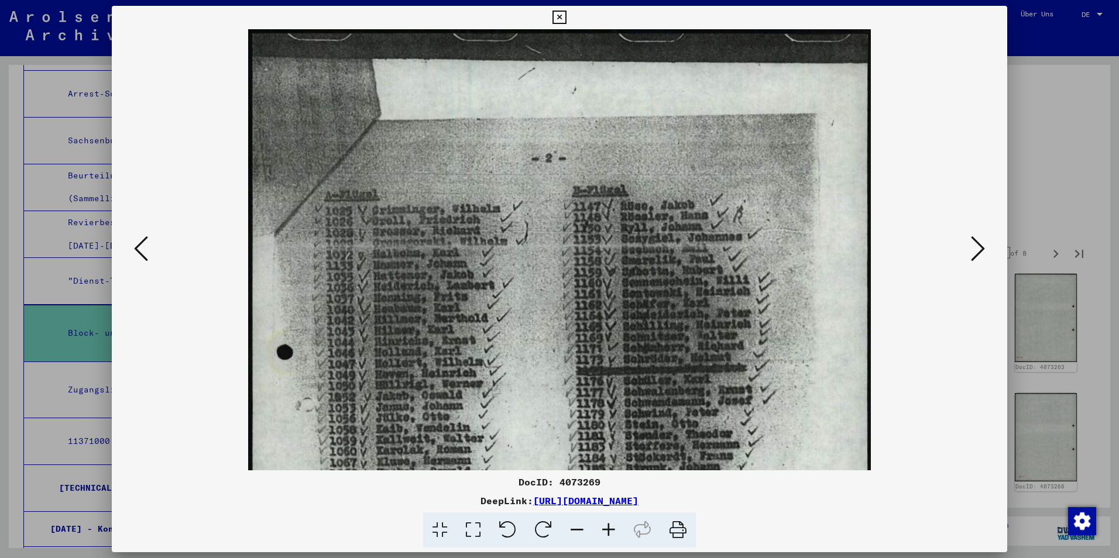
click at [615, 532] on icon at bounding box center [609, 531] width 32 height 36
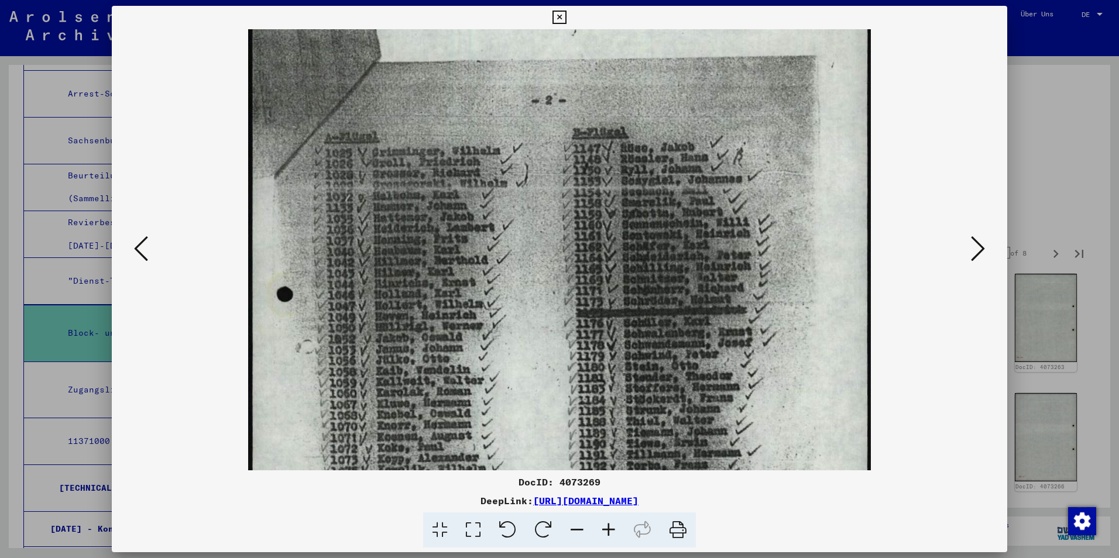
scroll to position [57, 0]
drag, startPoint x: 491, startPoint y: 366, endPoint x: 408, endPoint y: 308, distance: 100.9
click at [408, 308] on img at bounding box center [559, 412] width 623 height 880
